Goal: Task Accomplishment & Management: Use online tool/utility

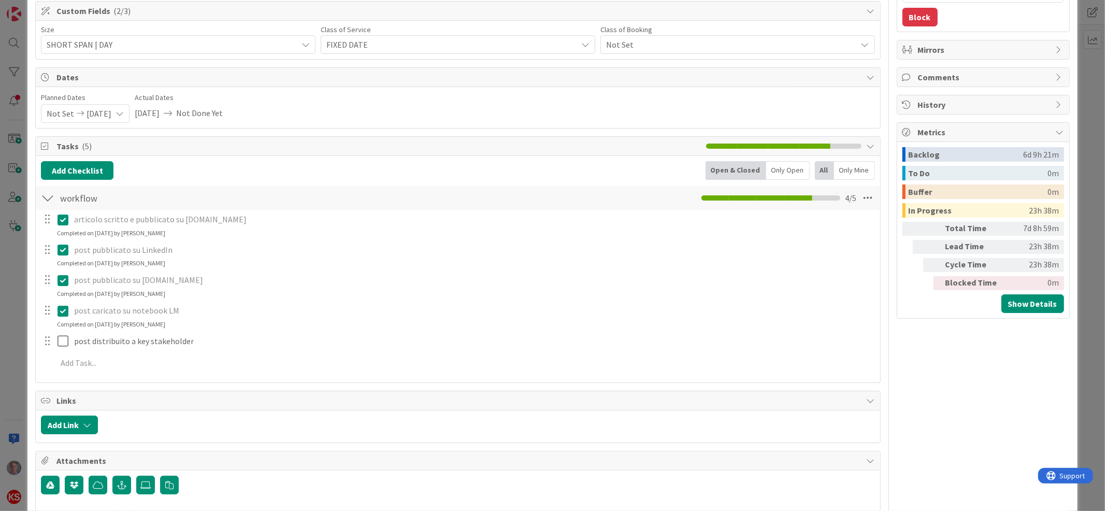
scroll to position [176, 0]
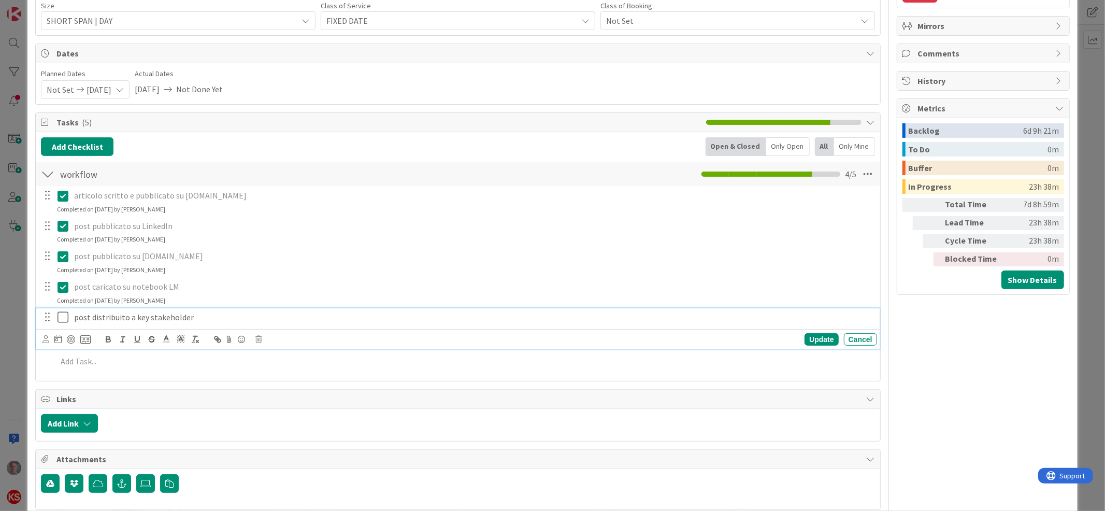
click at [64, 320] on icon at bounding box center [63, 317] width 11 height 12
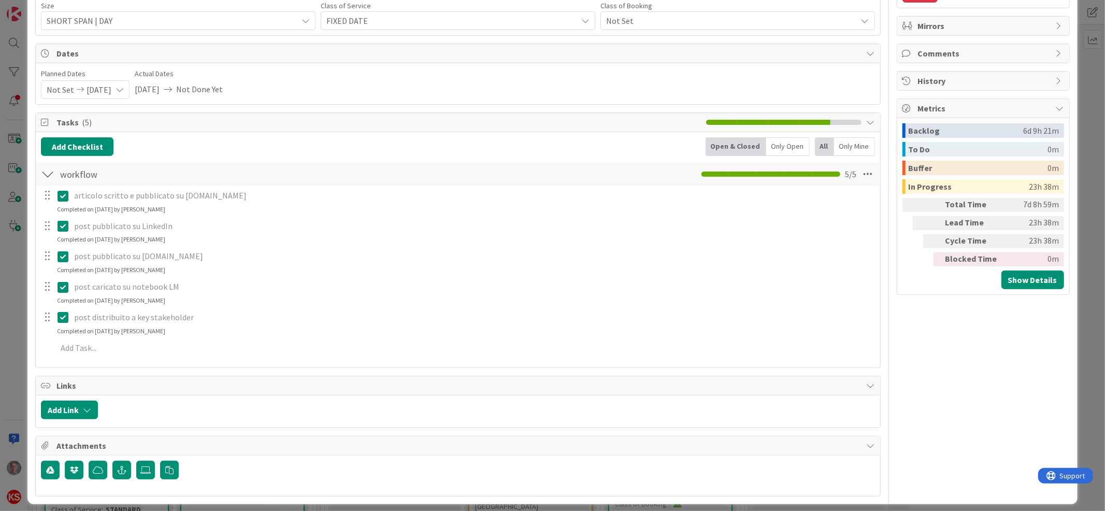
scroll to position [9, 0]
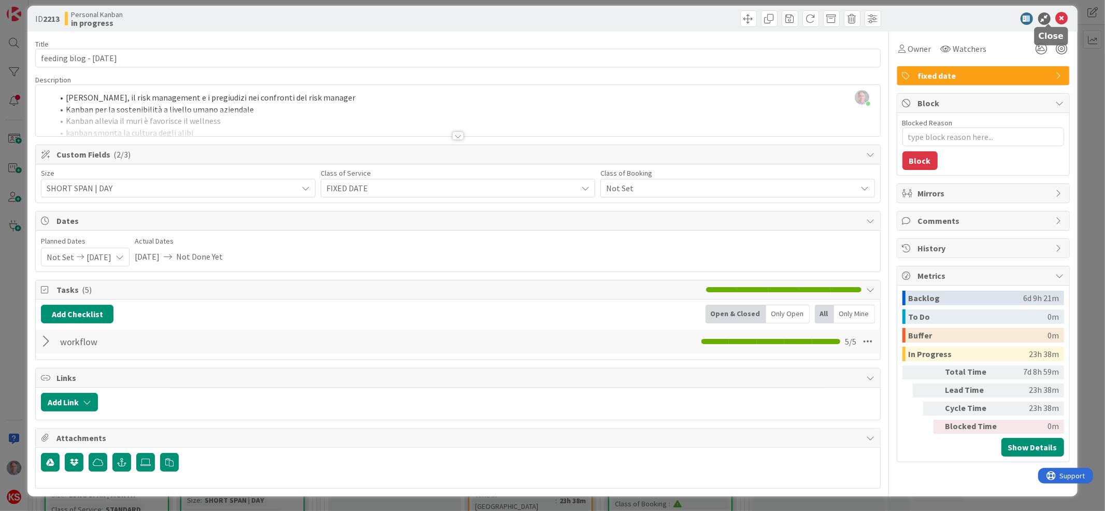
click at [1056, 16] on icon at bounding box center [1062, 18] width 12 height 12
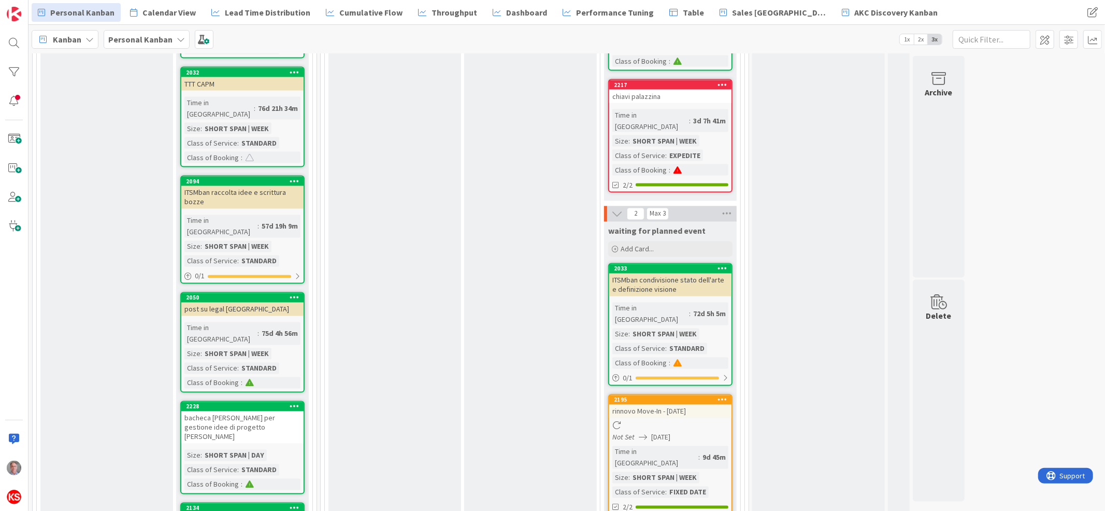
scroll to position [1559, 0]
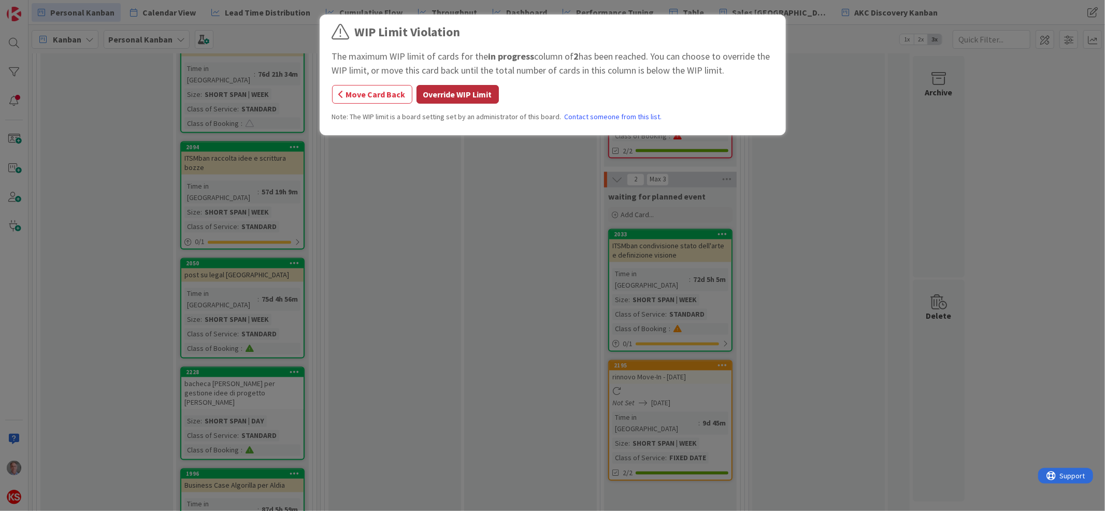
click at [481, 101] on button "Override WIP Limit" at bounding box center [458, 94] width 82 height 19
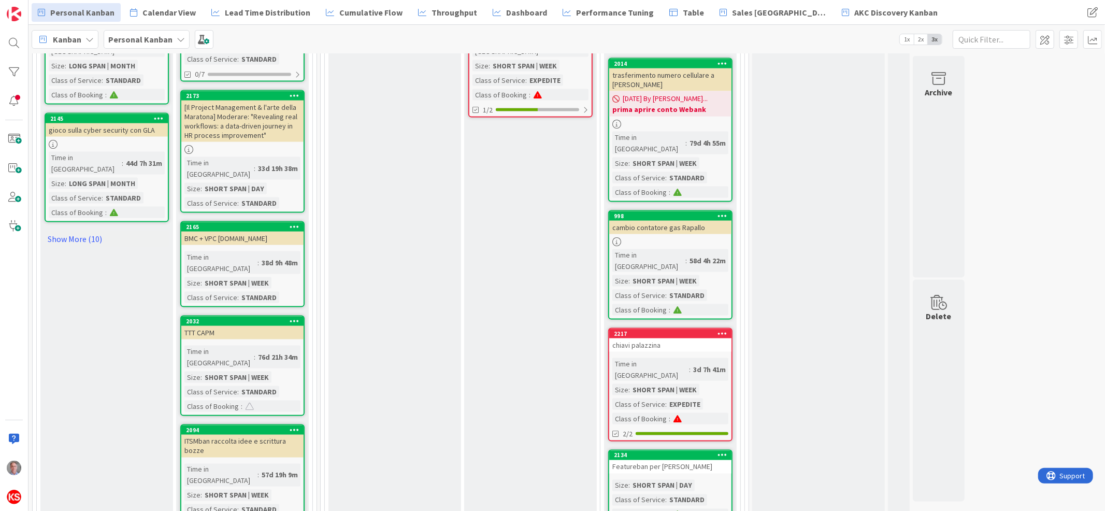
scroll to position [1293, 0]
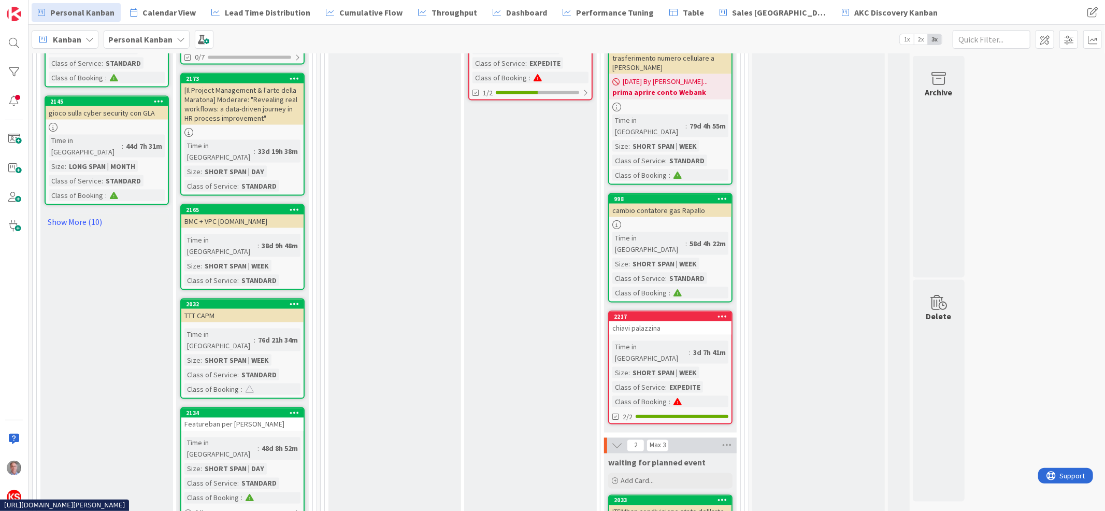
click at [268, 418] on div "Featureban per [PERSON_NAME]" at bounding box center [242, 424] width 122 height 13
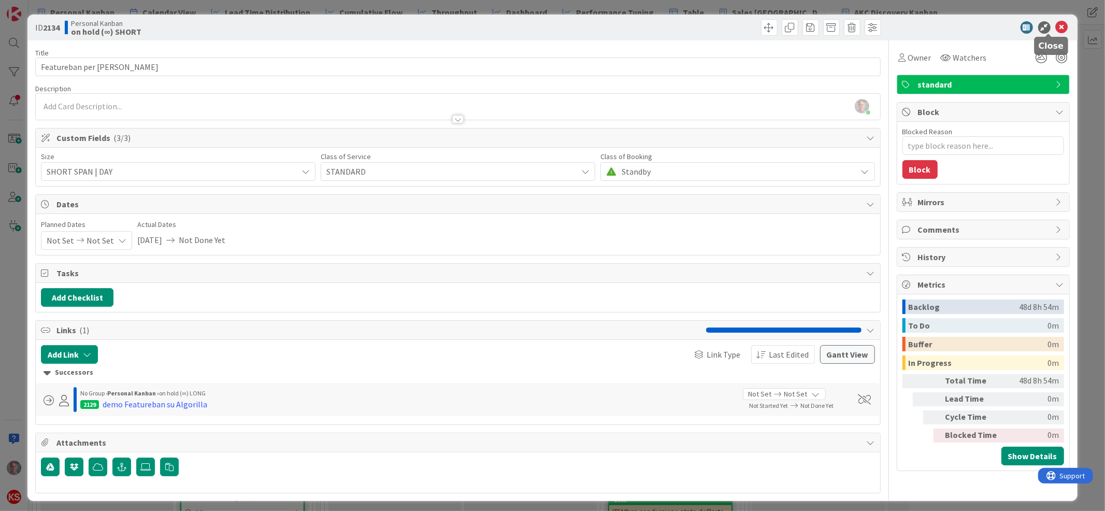
click at [1056, 30] on icon at bounding box center [1062, 27] width 12 height 12
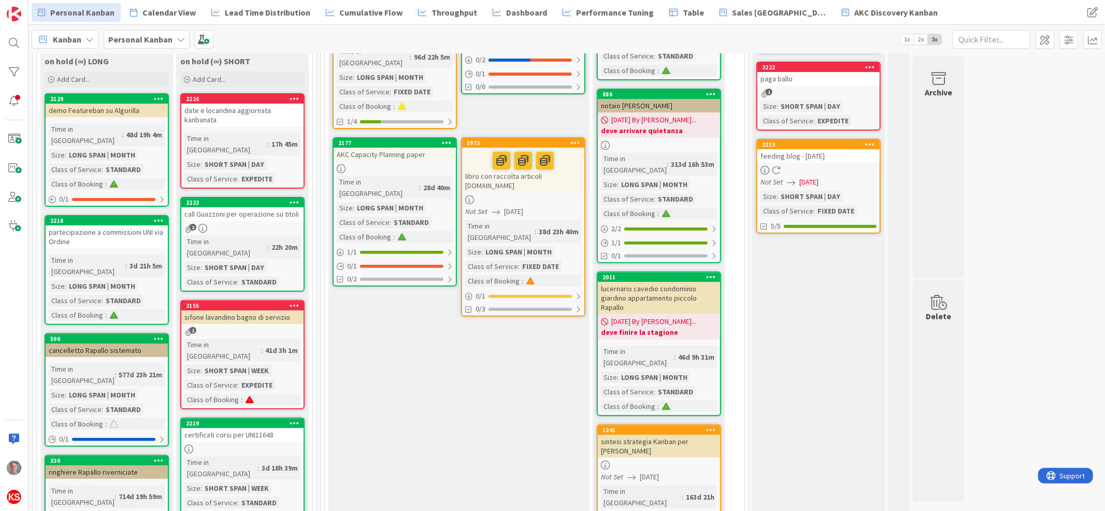
scroll to position [184, 0]
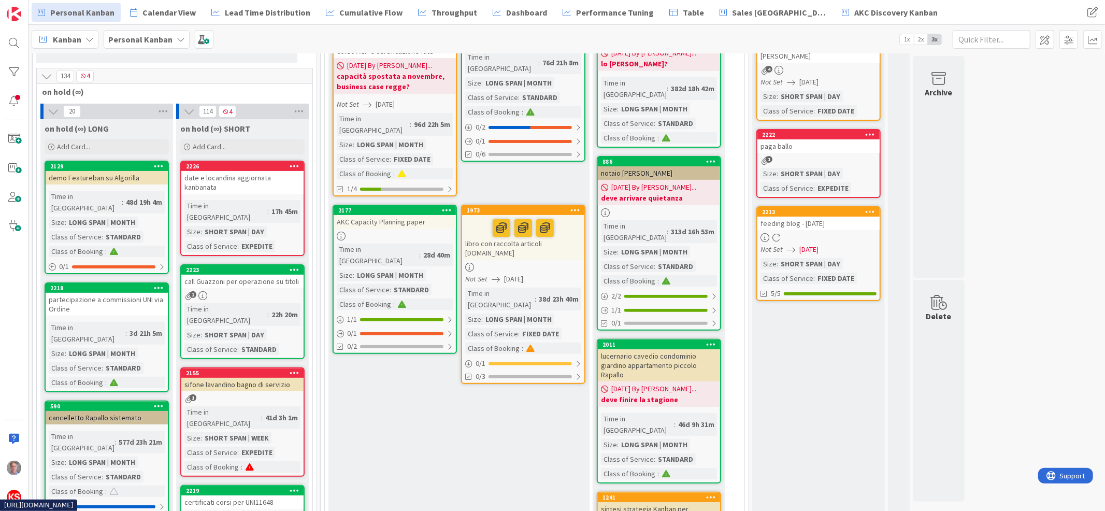
click at [571, 221] on div at bounding box center [523, 228] width 116 height 22
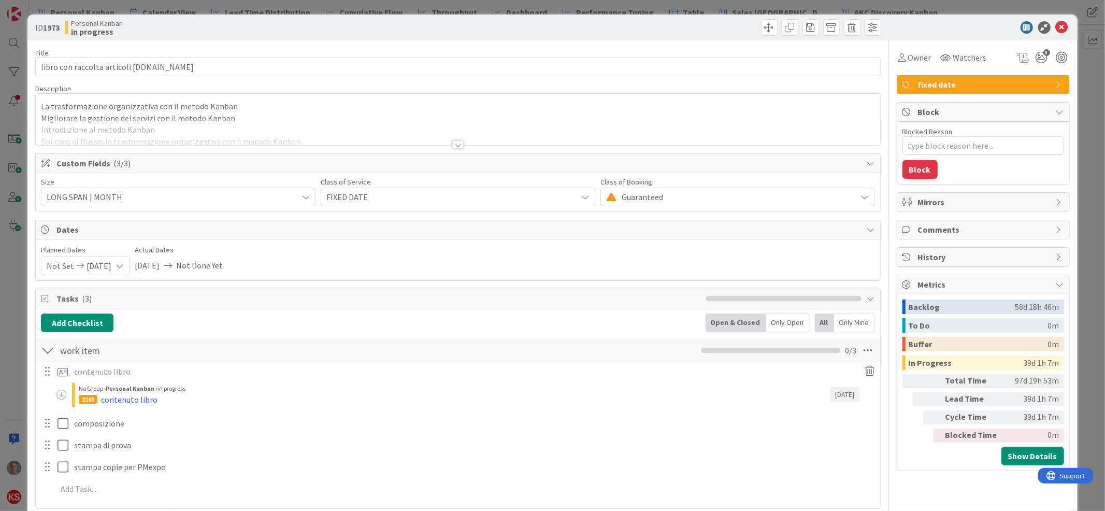
type textarea "x"
click at [1056, 21] on icon at bounding box center [1062, 27] width 12 height 12
